Goal: Transaction & Acquisition: Purchase product/service

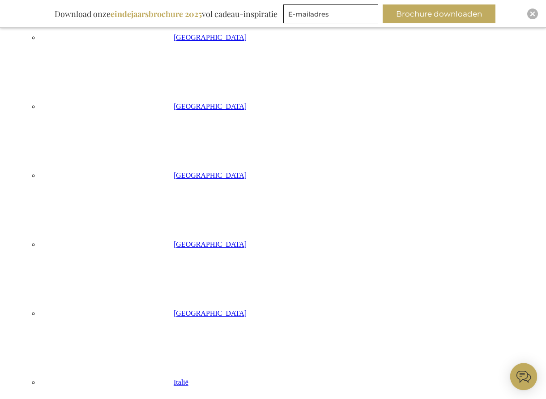
scroll to position [252, 0]
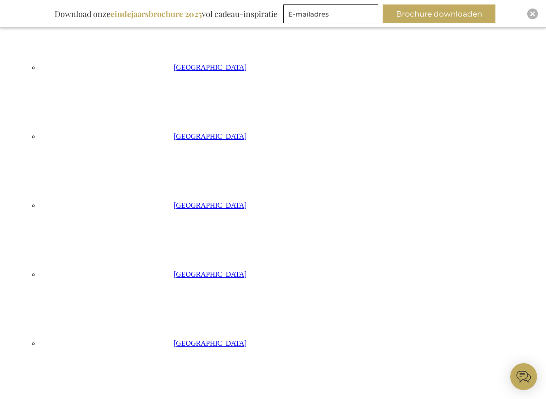
scroll to position [217, 0]
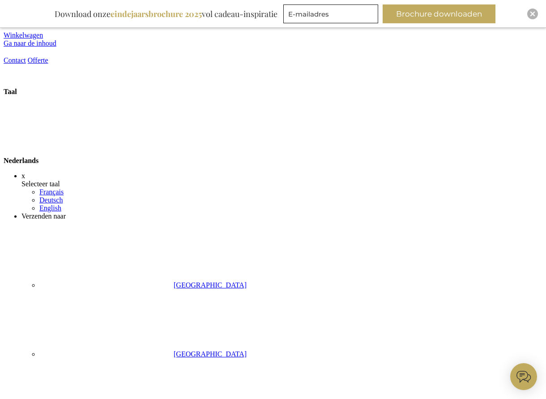
scroll to position [128, 0]
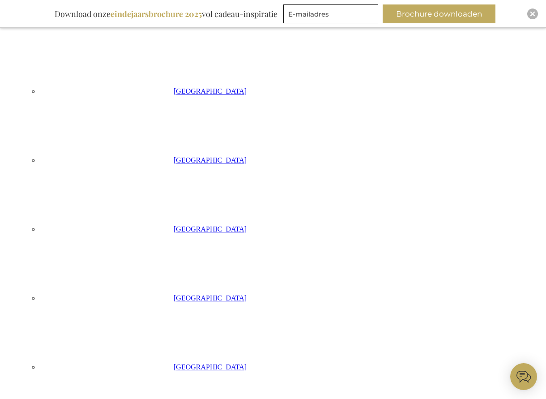
scroll to position [195, 0]
